Goal: Transaction & Acquisition: Download file/media

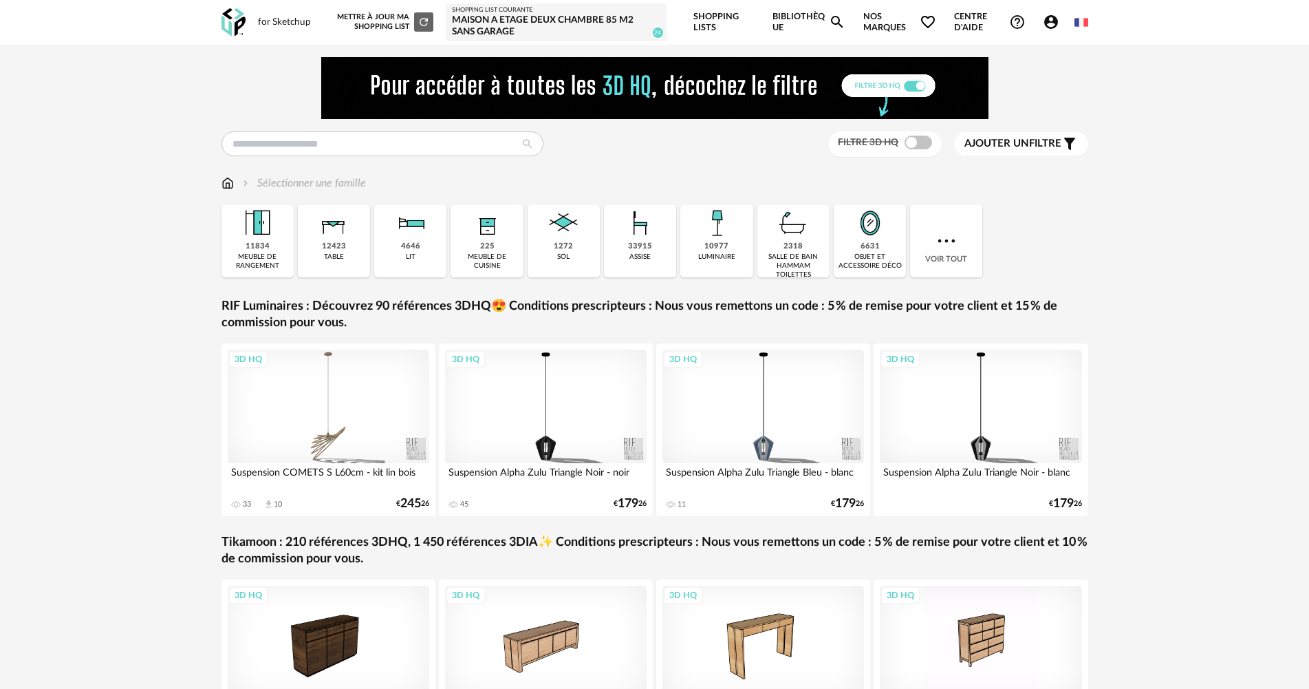
click at [919, 148] on span at bounding box center [919, 143] width 28 height 14
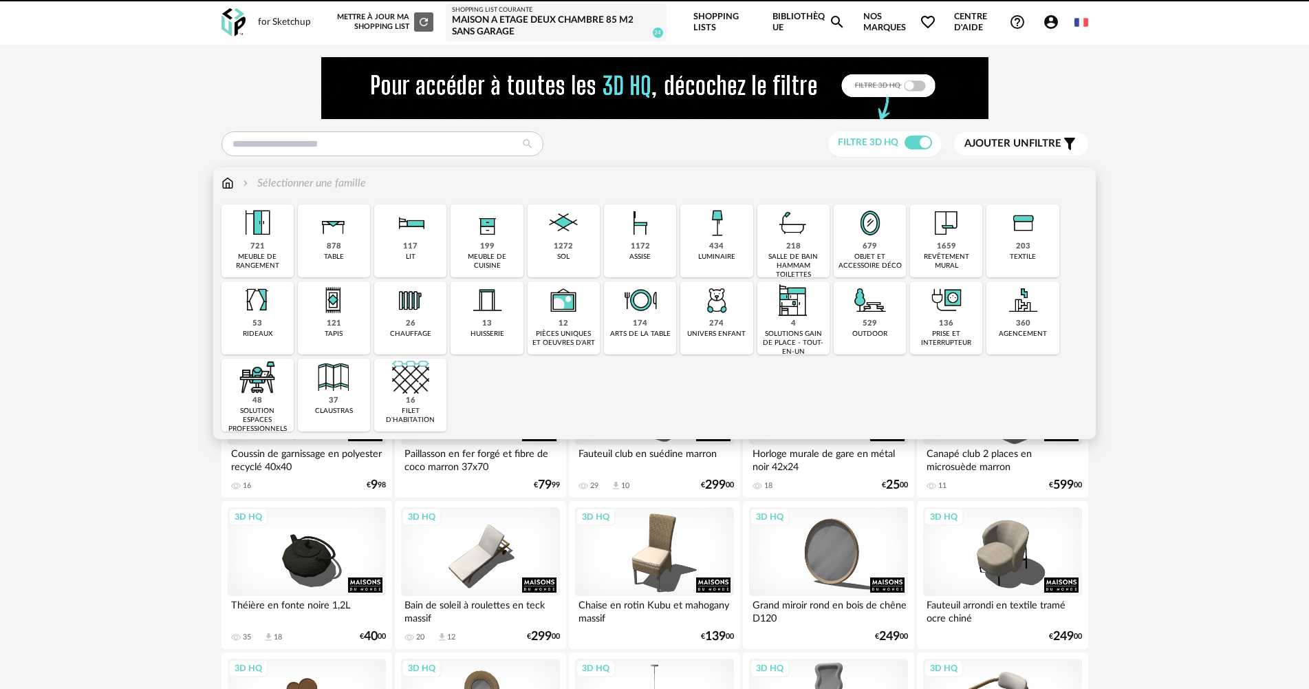
click at [870, 314] on img at bounding box center [870, 299] width 37 height 37
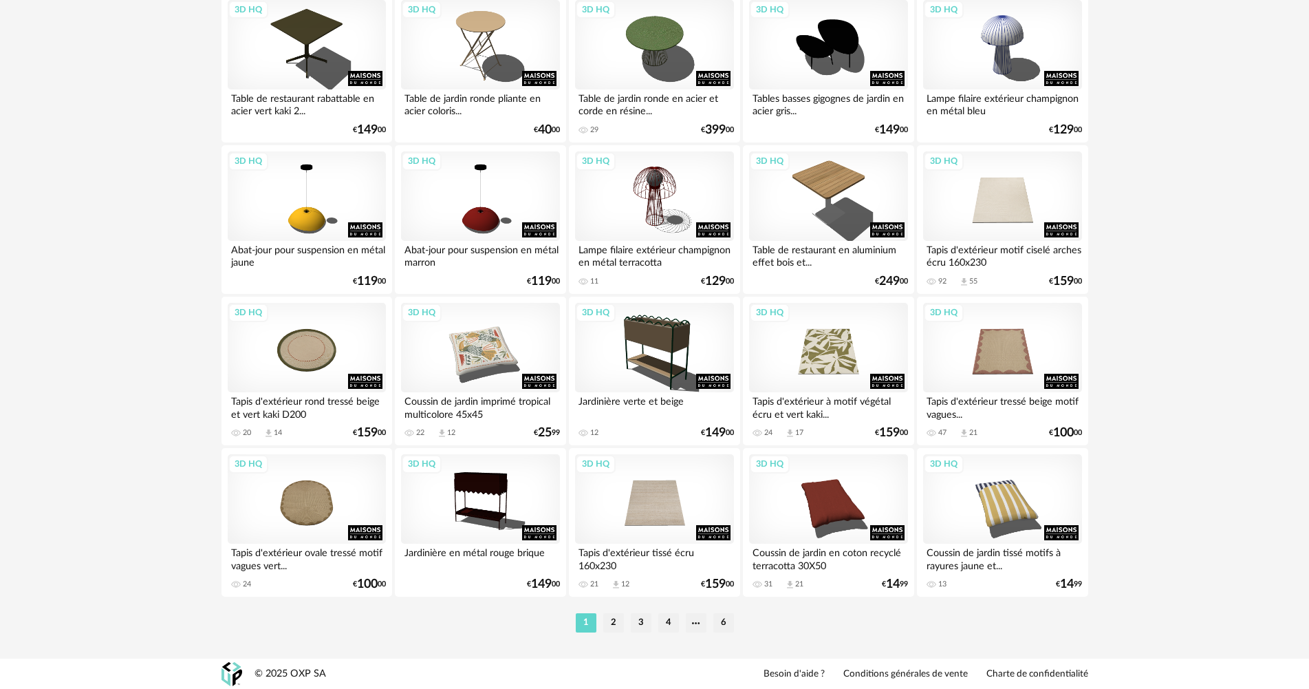
scroll to position [2706, 0]
click at [610, 619] on li "2" at bounding box center [613, 621] width 21 height 19
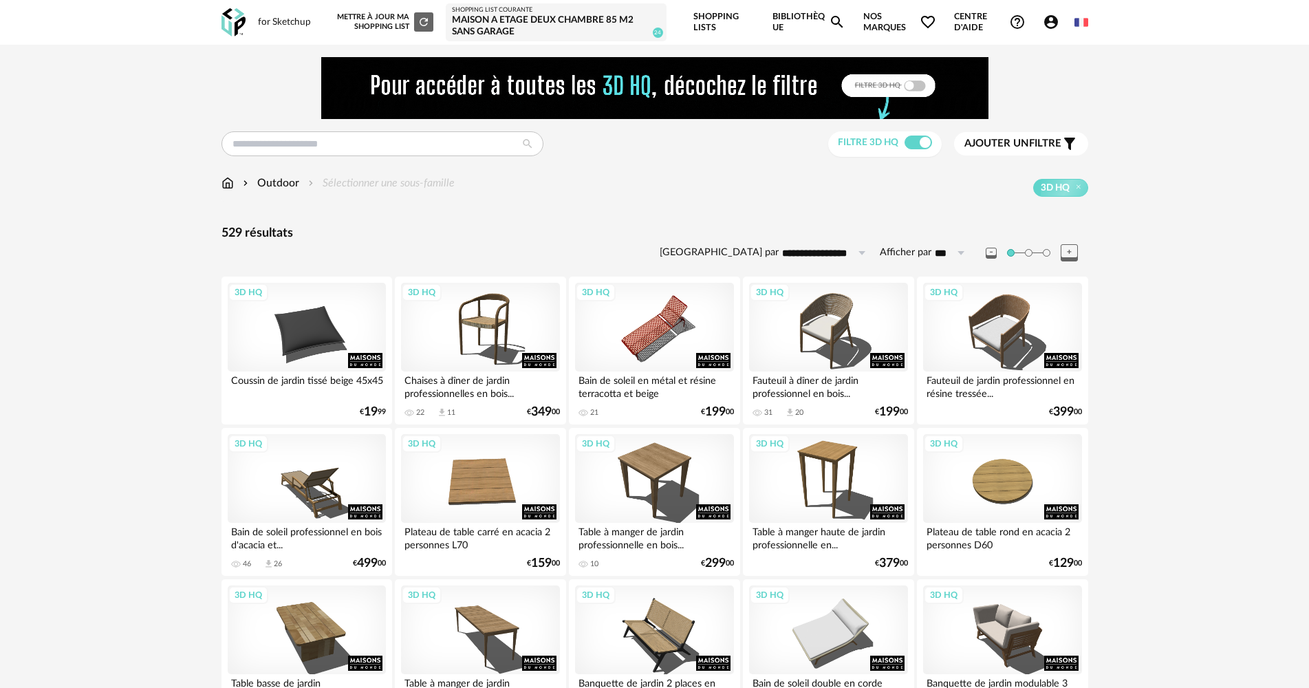
drag, startPoint x: 1146, startPoint y: 1, endPoint x: 1175, endPoint y: 0, distance: 29.6
click at [1186, 8] on header "for Sketchup Nouvelle shopping list Mettre à jour ma Shopping List Refresh icon…" at bounding box center [654, 22] width 1309 height 45
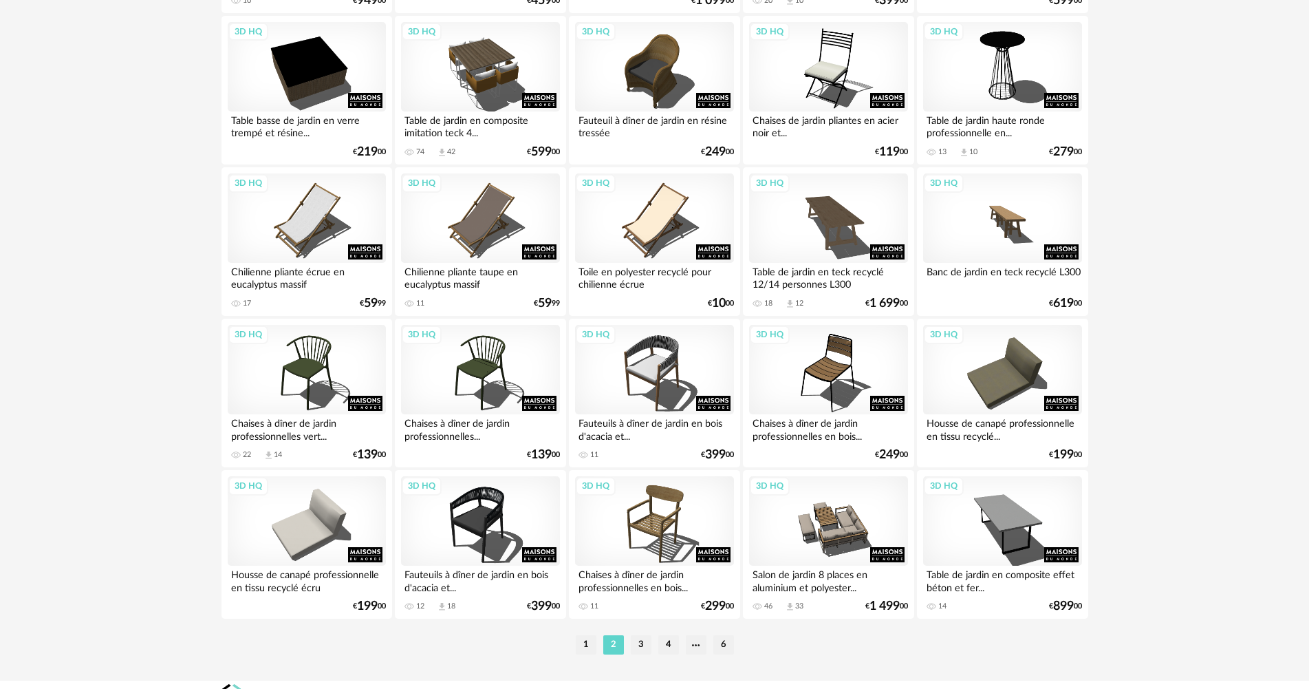
scroll to position [2706, 0]
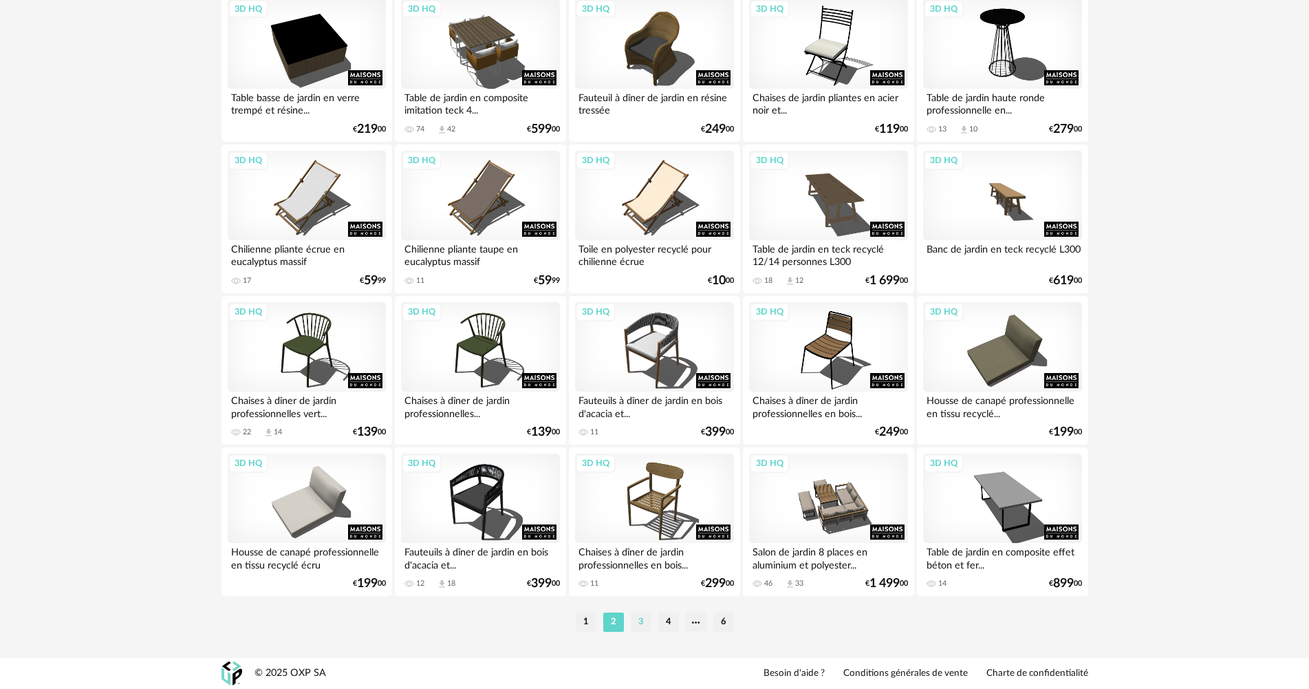
click at [644, 612] on li "3" at bounding box center [641, 621] width 21 height 19
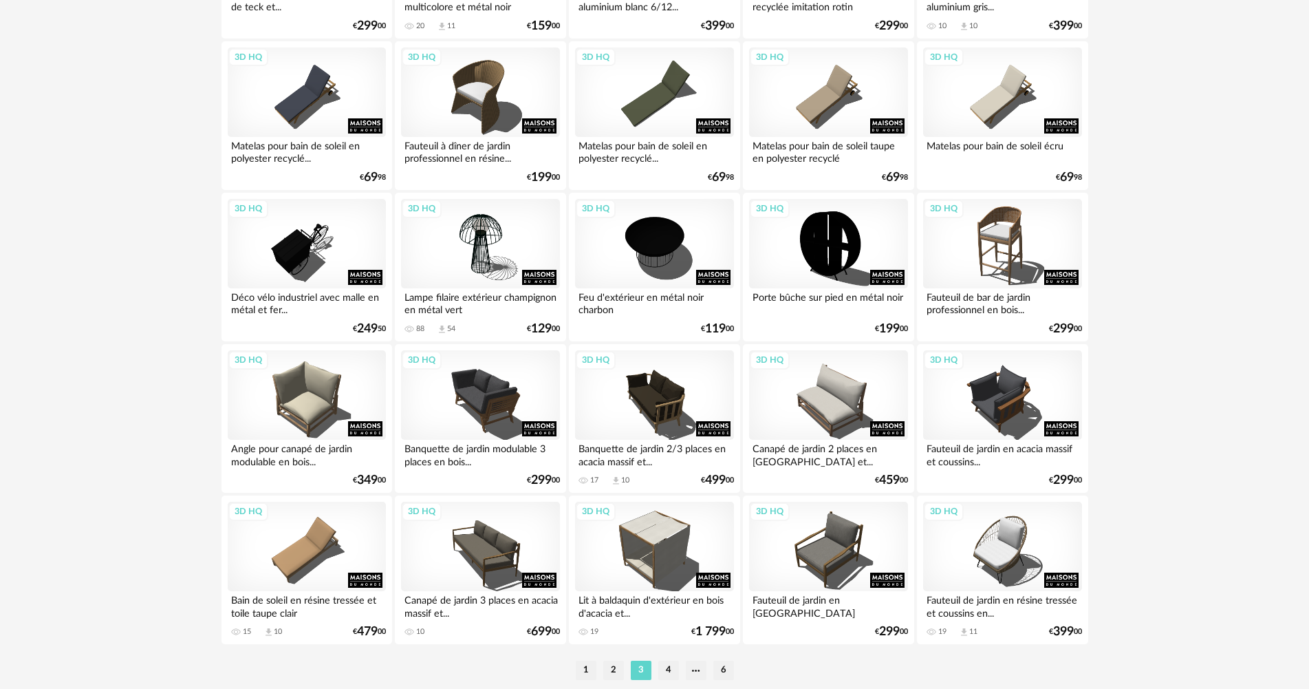
scroll to position [2706, 0]
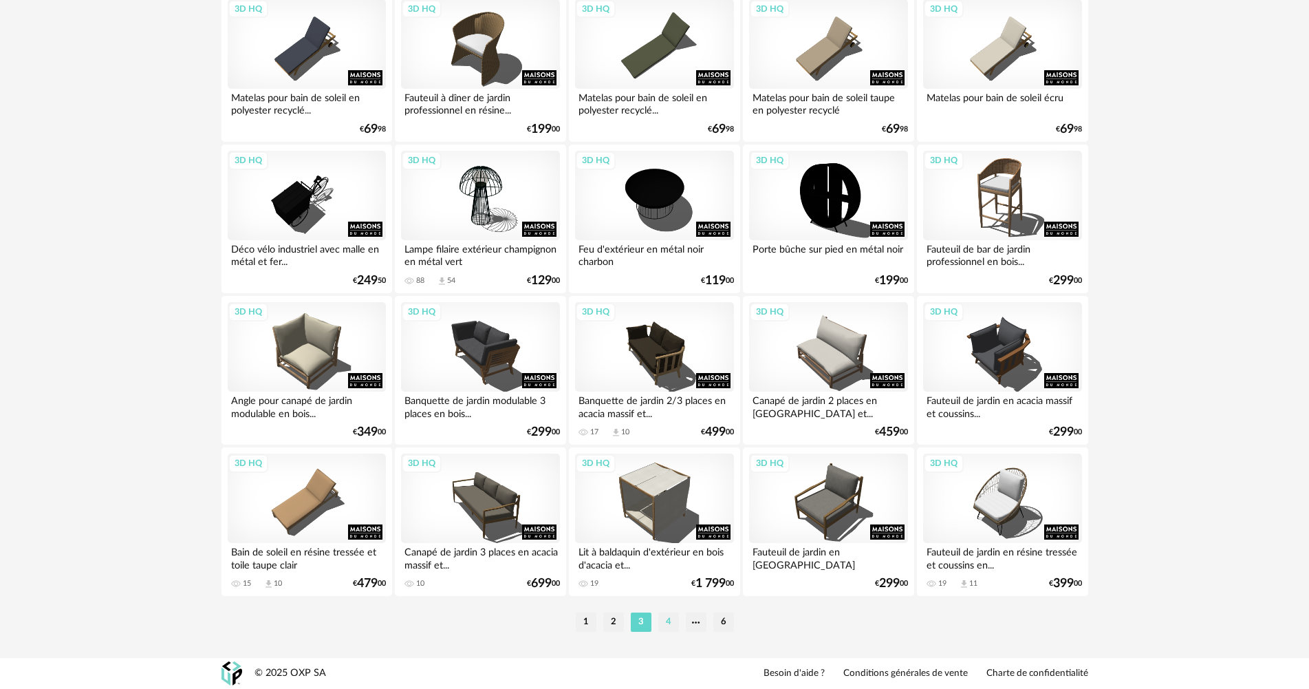
click at [670, 624] on li "4" at bounding box center [668, 621] width 21 height 19
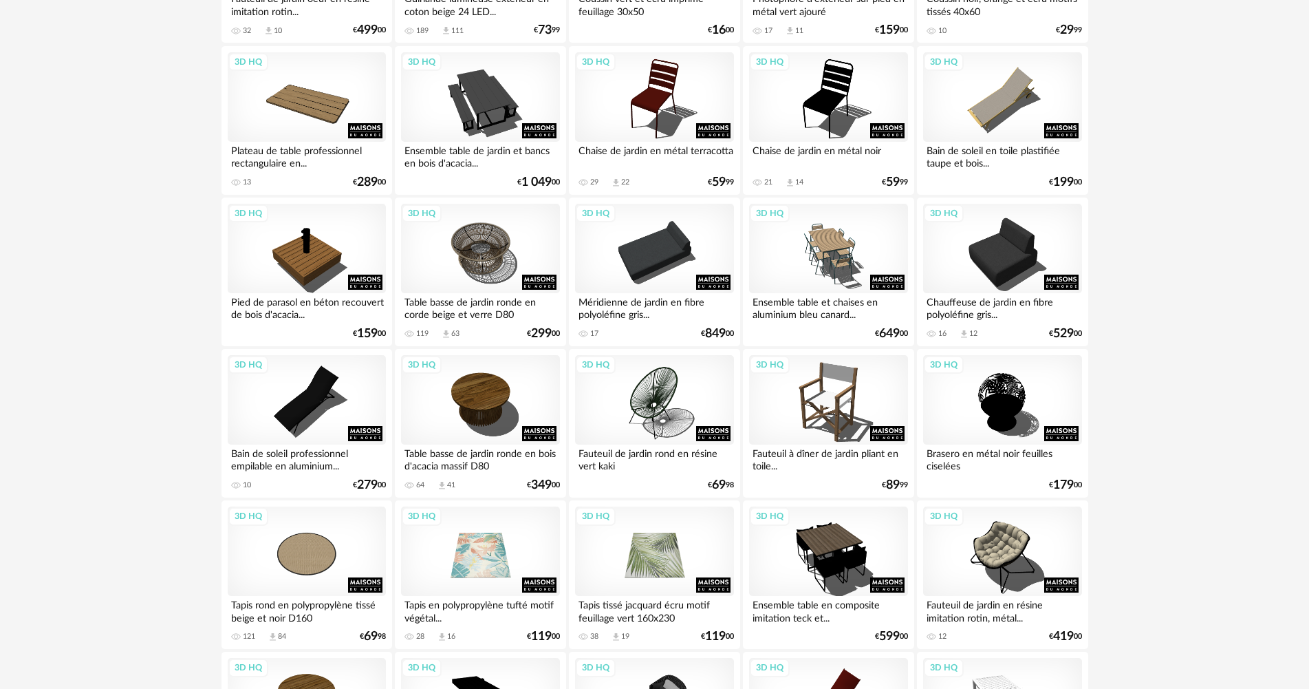
scroll to position [826, 0]
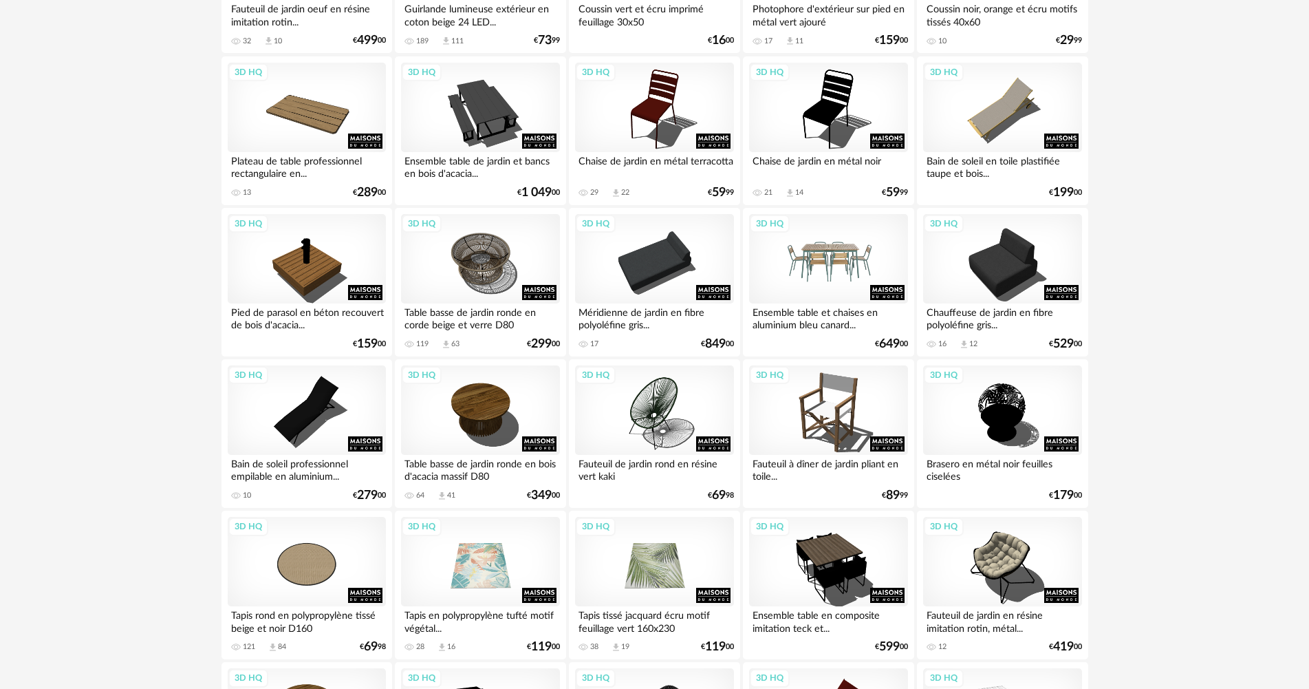
click at [819, 265] on div "3D HQ" at bounding box center [828, 258] width 158 height 89
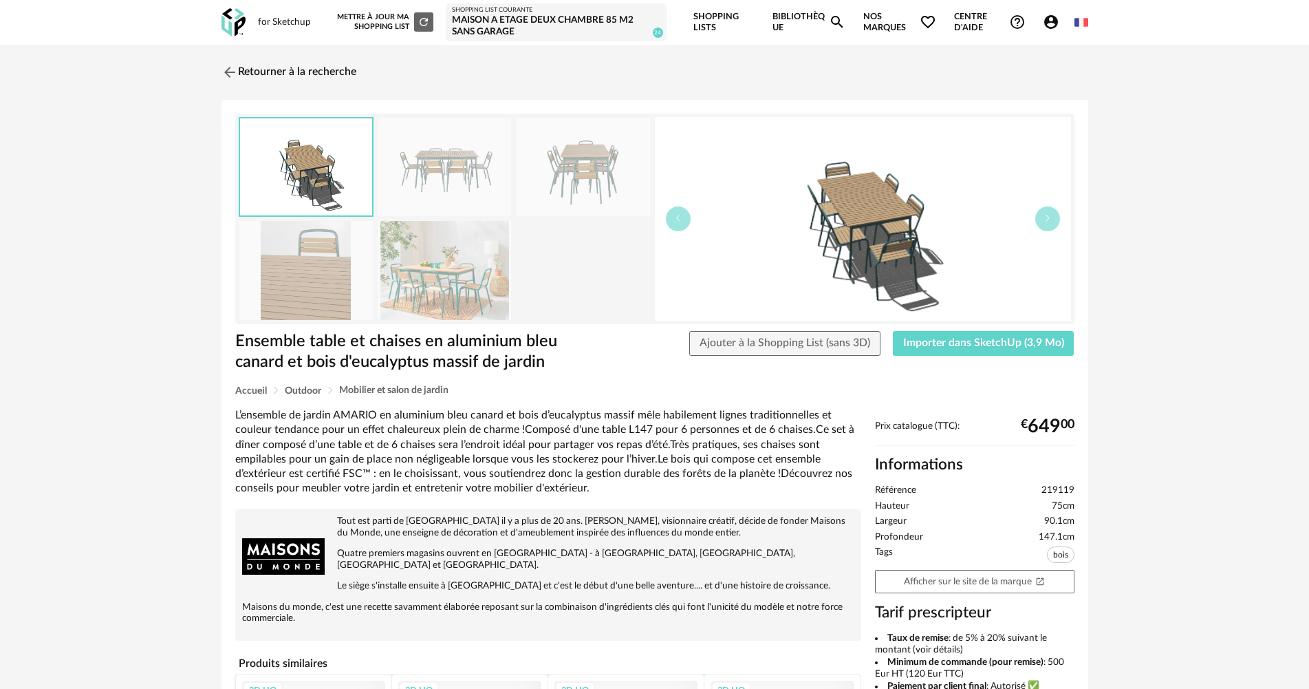
click at [958, 329] on div "Ensemble table et chaises en aluminium bleu canard et bois d'eucalyptus massif …" at bounding box center [655, 524] width 867 height 848
click at [956, 340] on span "Importer dans SketchUp (3,9 Mo)" at bounding box center [983, 342] width 161 height 11
click at [239, 79] on link "Retourner à la recherche" at bounding box center [285, 72] width 135 height 30
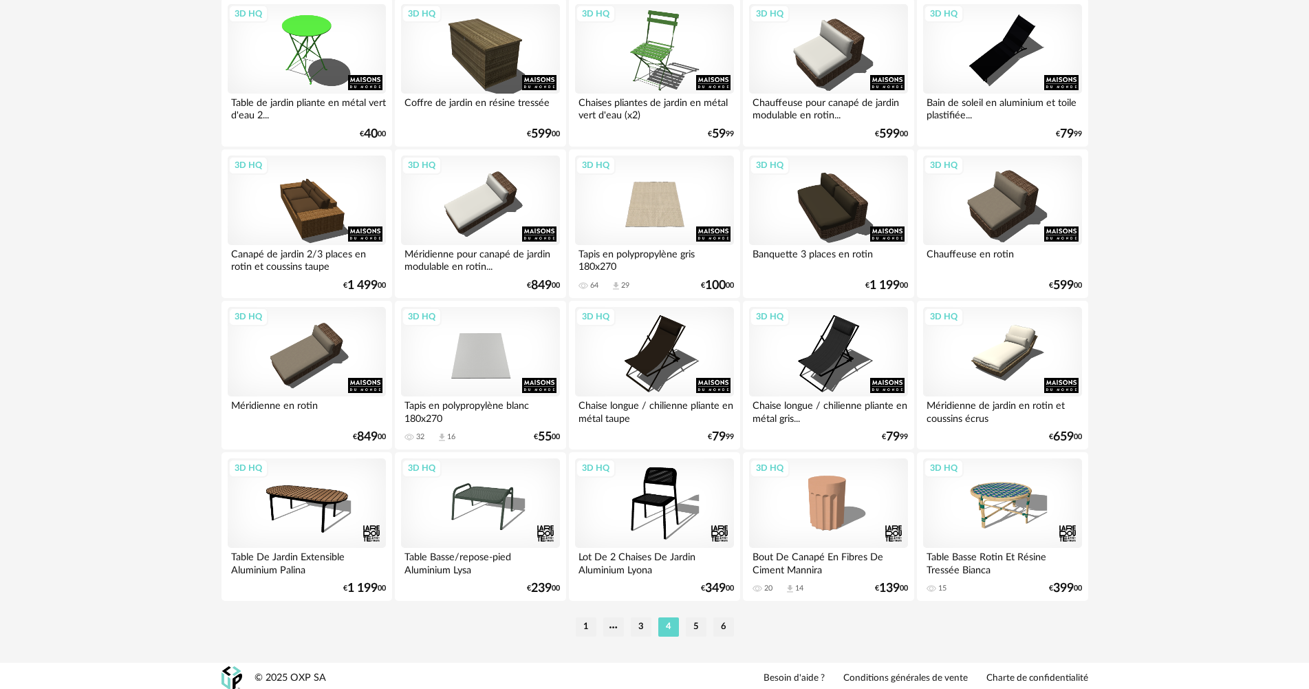
scroll to position [2706, 0]
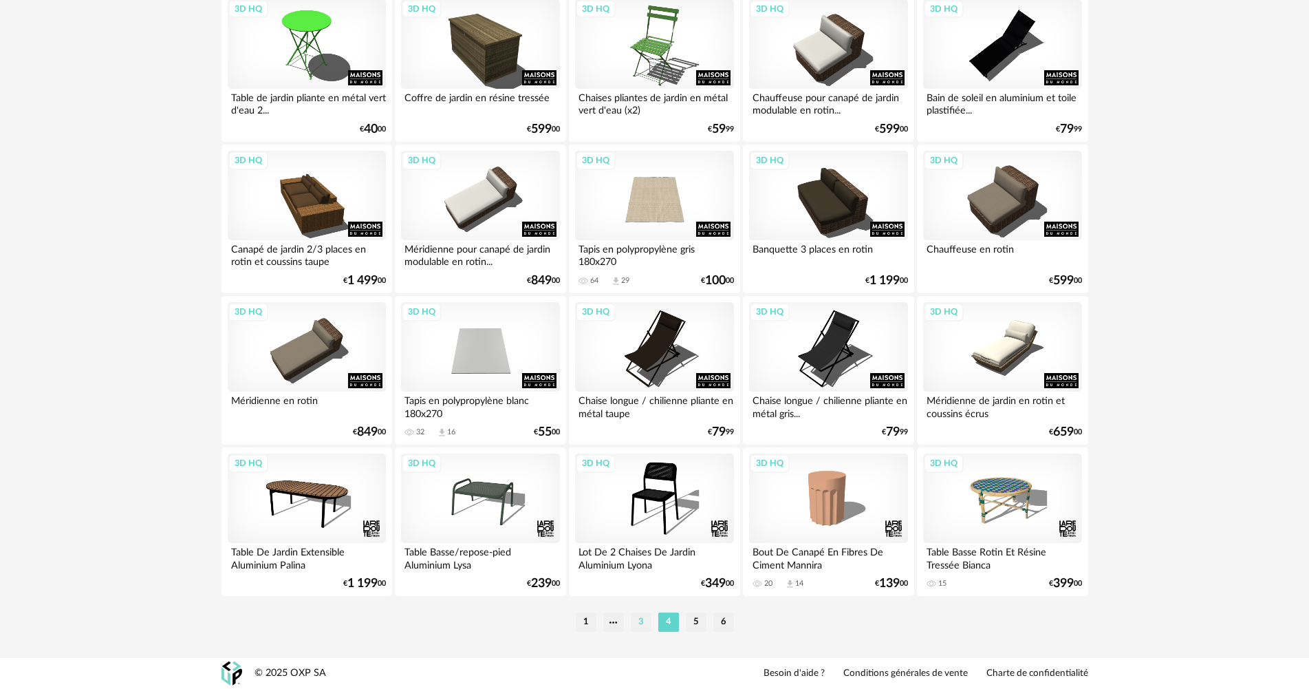
click at [638, 625] on li "3" at bounding box center [641, 621] width 21 height 19
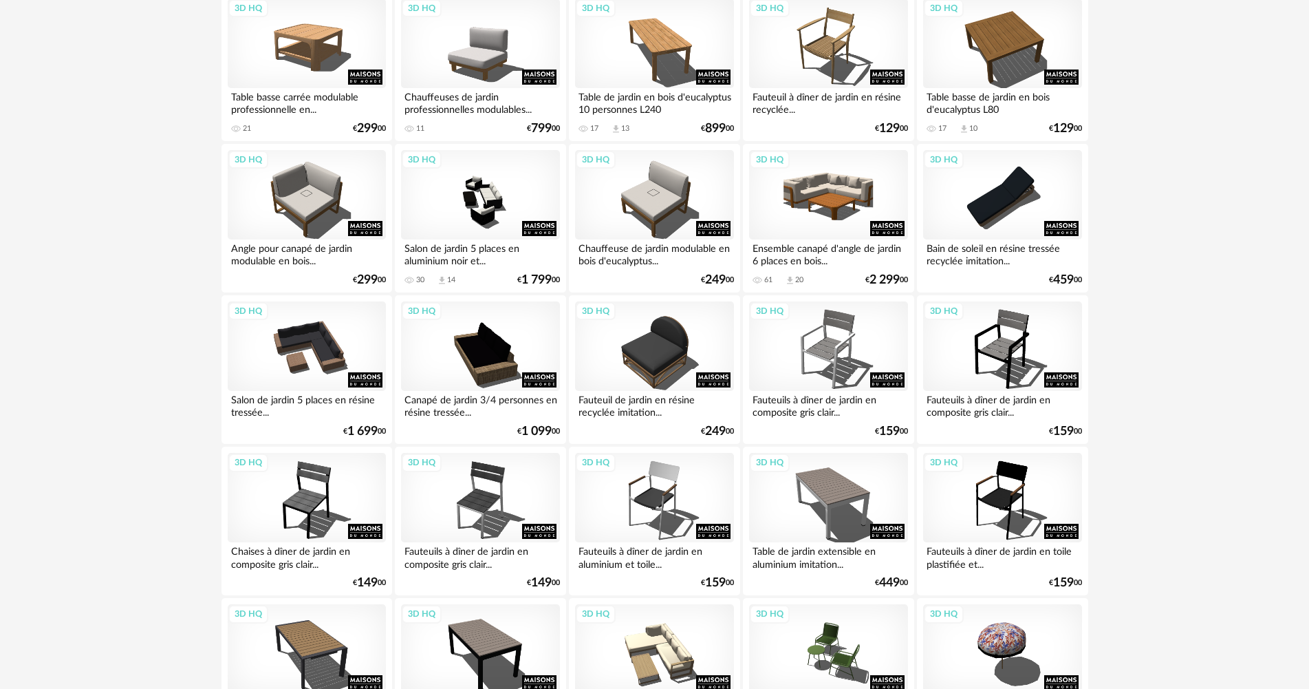
scroll to position [894, 0]
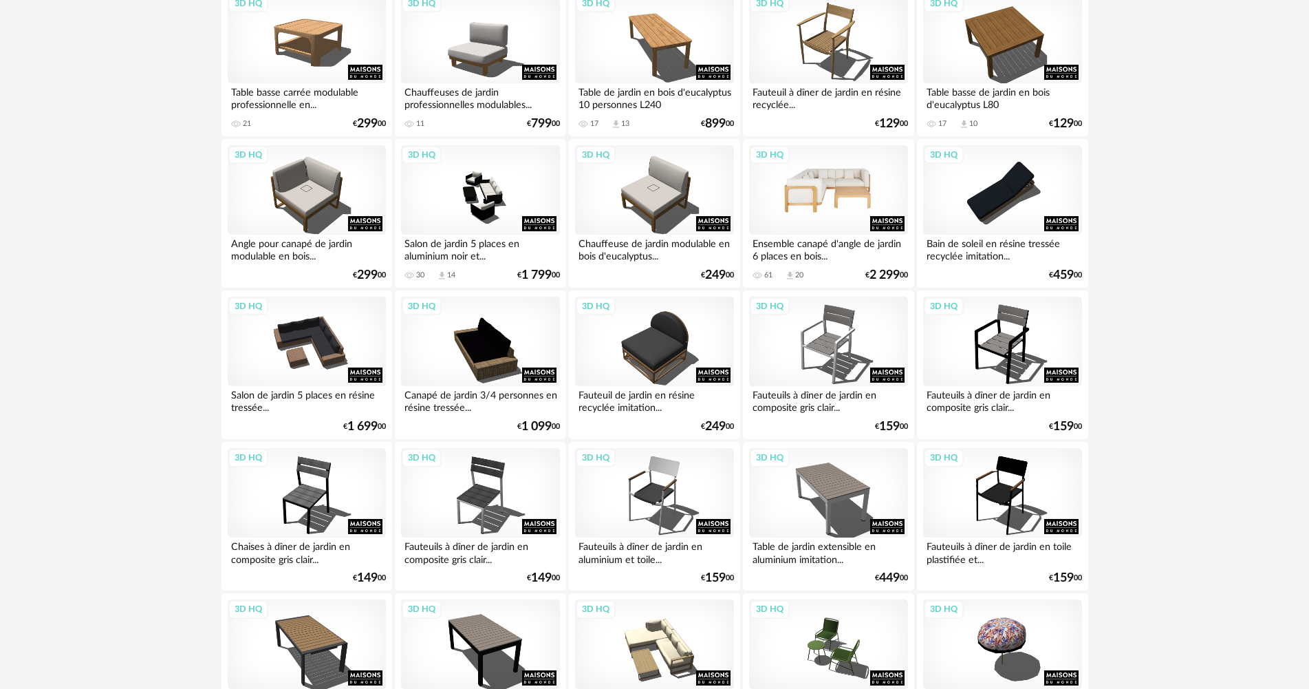
click at [795, 229] on div "3D HQ" at bounding box center [828, 189] width 158 height 89
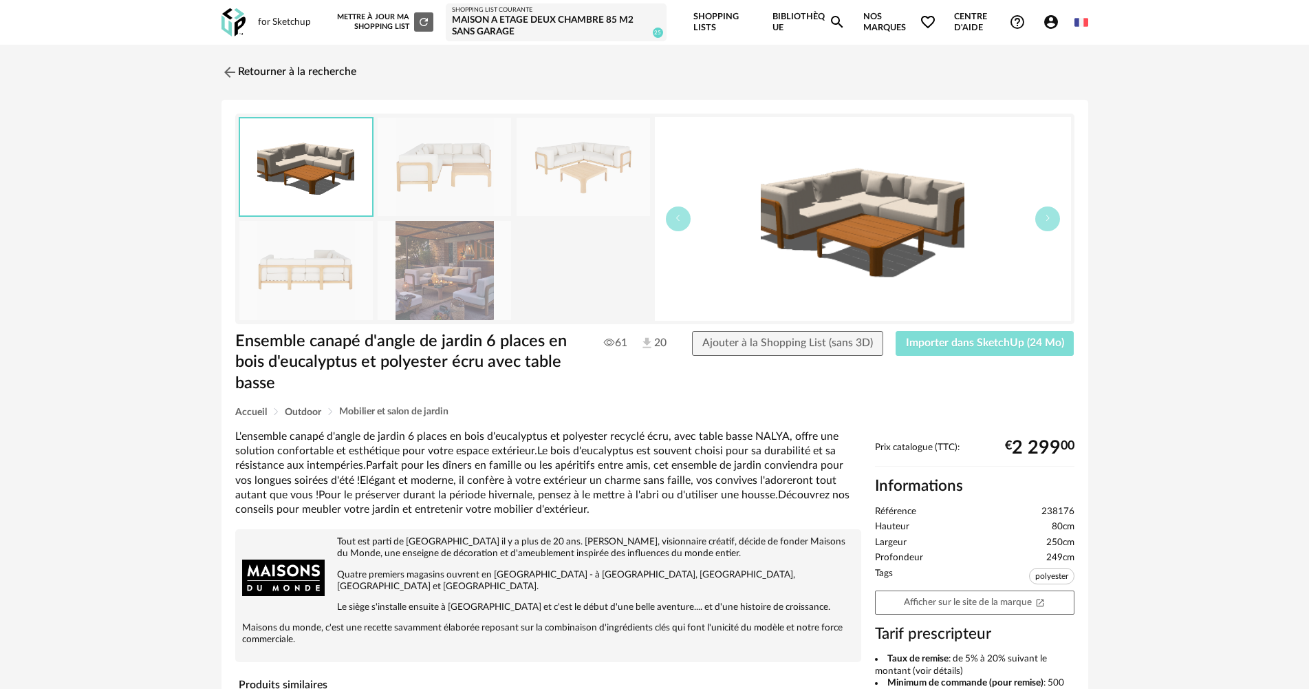
click at [941, 339] on span "Importer dans SketchUp (24 Mo)" at bounding box center [985, 342] width 158 height 11
